Goal: Find specific page/section: Find specific page/section

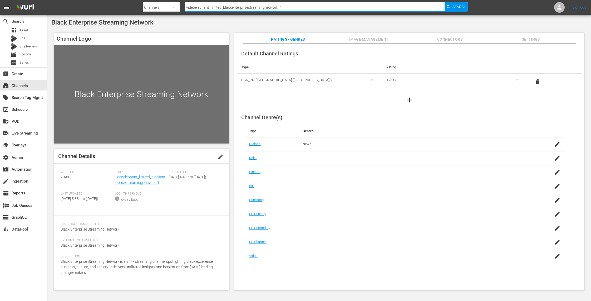
drag, startPoint x: 302, startPoint y: 5, endPoint x: 134, endPoint y: -2, distance: 168.8
click at [134, 0] on html "menu Search By Channels Search ID, Title, Description, Keywords, or Category vi…" at bounding box center [295, 150] width 591 height 301
drag, startPoint x: 300, startPoint y: 6, endPoint x: 144, endPoint y: 6, distance: 156.8
click at [144, 6] on div "Search By Channels Search ID, Title, Description, Keywords, or Category videoel…" at bounding box center [305, 7] width 325 height 13
paste input "plaion_pictures_gmbh_guardiacostiera"
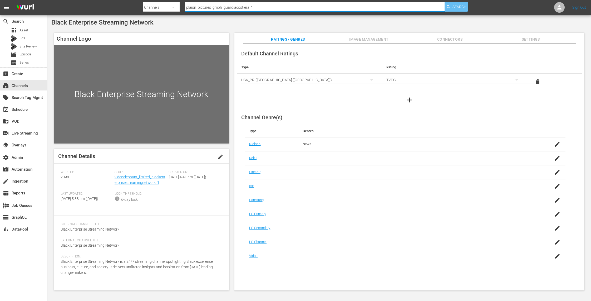
type input "plaion_pictures_gmbh_guardiacostiera_1"
click at [462, 4] on span "Search" at bounding box center [460, 6] width 14 height 9
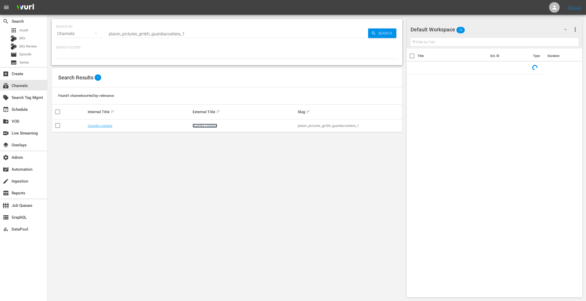
click at [211, 126] on link "Guardia costiera" at bounding box center [205, 126] width 25 height 4
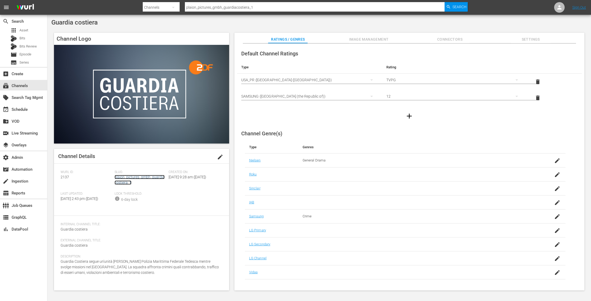
click at [148, 178] on link "plaion_pictures_gmbh_guardiacostiera_1" at bounding box center [140, 180] width 50 height 10
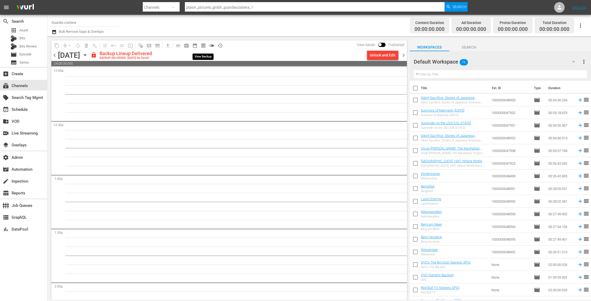
click at [203, 45] on span "preview_outlined" at bounding box center [203, 45] width 5 height 5
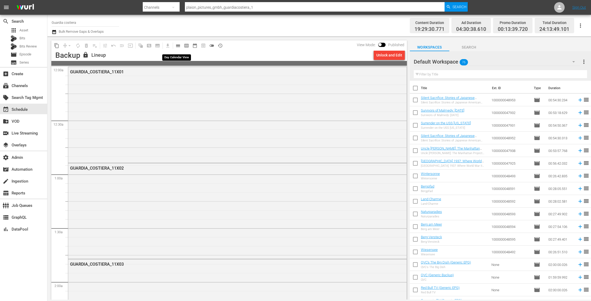
click at [172, 46] on span "calendar_view_day_outlined" at bounding box center [177, 45] width 10 height 10
click at [176, 46] on span "calendar_view_day_outlined" at bounding box center [177, 45] width 5 height 5
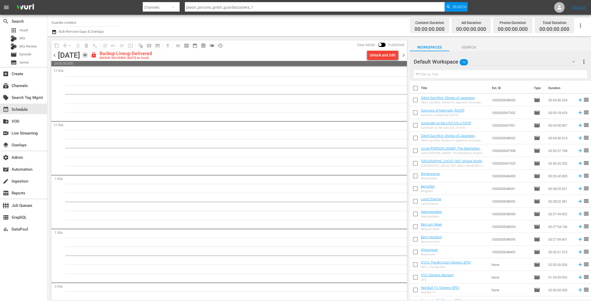
click at [88, 55] on icon "button" at bounding box center [85, 55] width 6 height 6
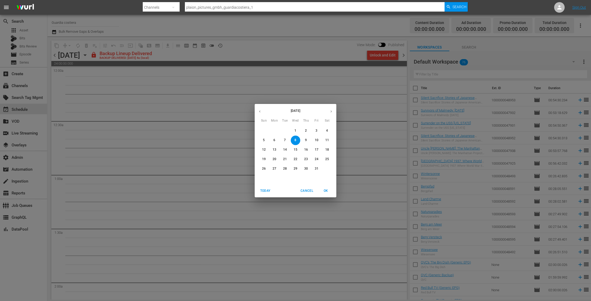
click at [295, 130] on p "1" at bounding box center [296, 130] width 2 height 4
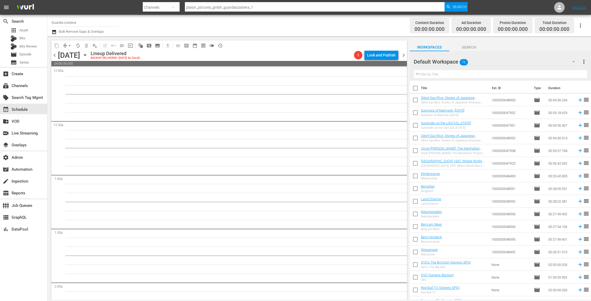
click at [86, 55] on icon "button" at bounding box center [85, 55] width 2 height 1
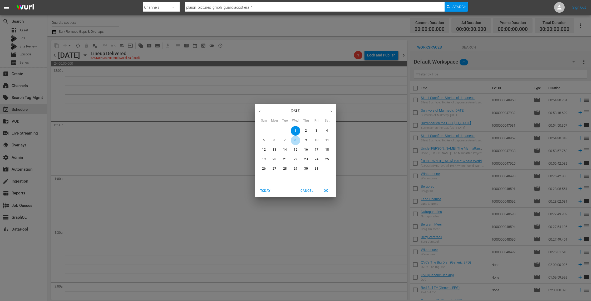
click at [294, 140] on span "8" at bounding box center [295, 140] width 9 height 4
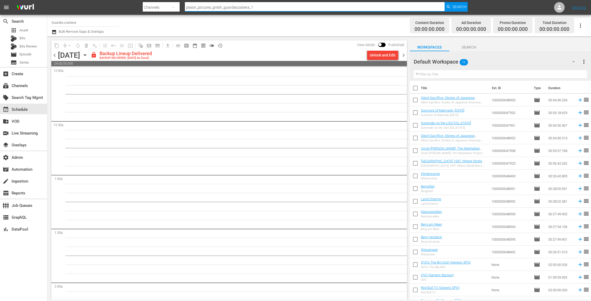
drag, startPoint x: 266, startPoint y: 8, endPoint x: 112, endPoint y: 8, distance: 154.6
click at [112, 8] on nav "menu Search By Channels Search ID, Title, Description, Keywords, or Category pl…" at bounding box center [295, 7] width 591 height 15
paste input "squadraspecialelipsi"
type input "plaion_pictures_gmbh_squadraspecialelipsia_1"
click at [453, 7] on span "Search" at bounding box center [460, 6] width 14 height 9
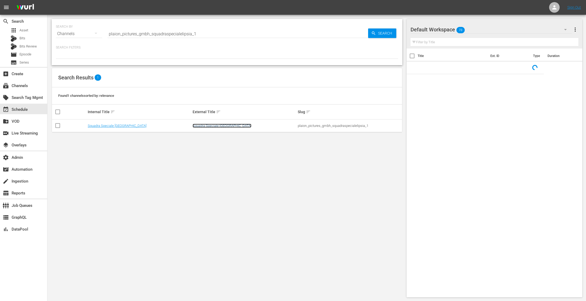
click at [201, 125] on link "Squadra Speciale Lipsia" at bounding box center [222, 126] width 59 height 4
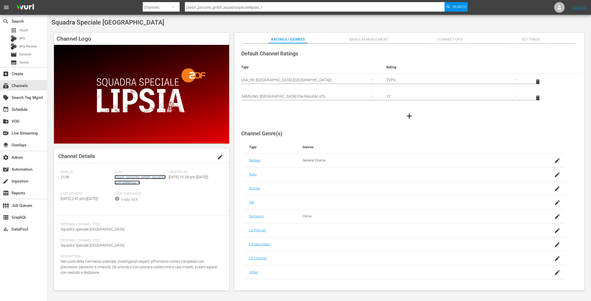
click at [134, 178] on link "plaion_pictures_gmbh_squadraspecialelipsia_1" at bounding box center [140, 180] width 51 height 10
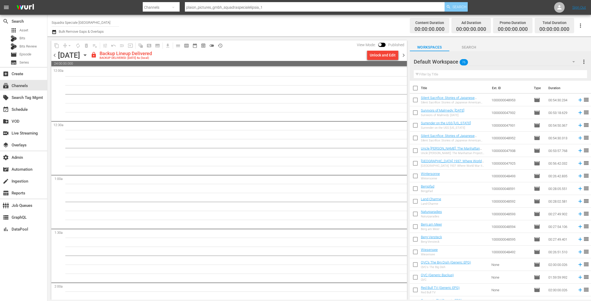
click at [463, 4] on span "Search" at bounding box center [460, 6] width 14 height 9
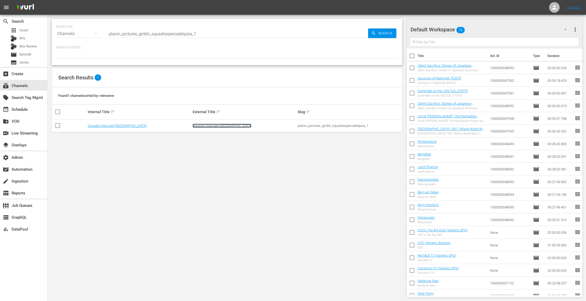
click at [218, 125] on link "Squadra Speciale Lipsia" at bounding box center [222, 126] width 59 height 4
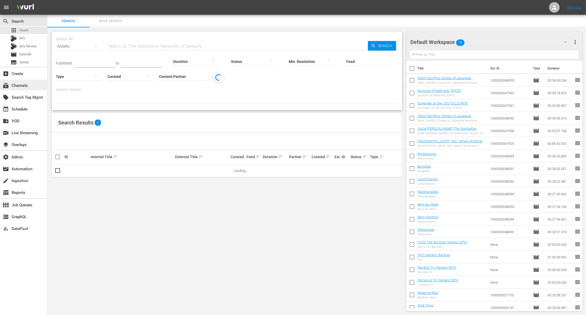
click at [18, 85] on div "subscriptions Channels" at bounding box center [15, 84] width 30 height 5
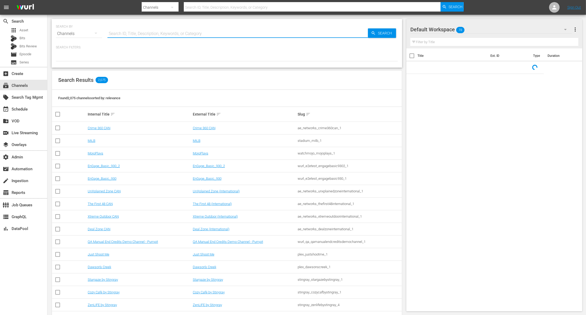
click at [142, 35] on input "text" at bounding box center [237, 33] width 261 height 13
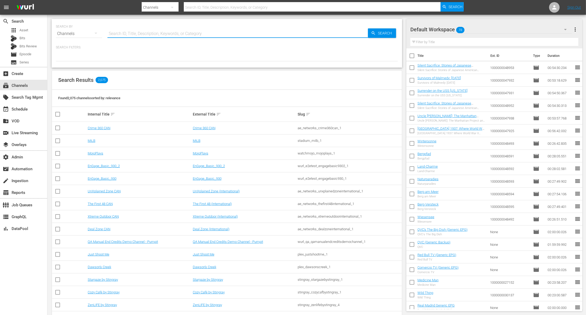
paste input "aenetworks_axmen_2"
type input "aenetworks_axmen_2"
click at [380, 34] on span "Search" at bounding box center [386, 32] width 20 height 9
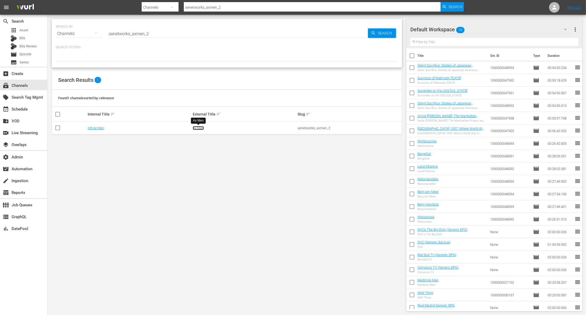
click at [201, 126] on link "Ax Men" at bounding box center [198, 128] width 11 height 4
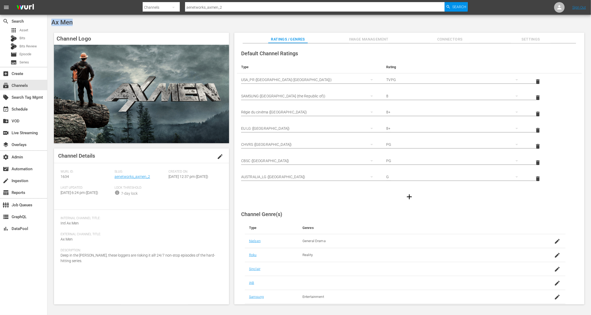
drag, startPoint x: 82, startPoint y: 26, endPoint x: 105, endPoint y: 24, distance: 23.0
click at [52, 24] on div "Ax Men" at bounding box center [319, 22] width 536 height 7
copy span "Ax Men"
